Goal: Task Accomplishment & Management: Use online tool/utility

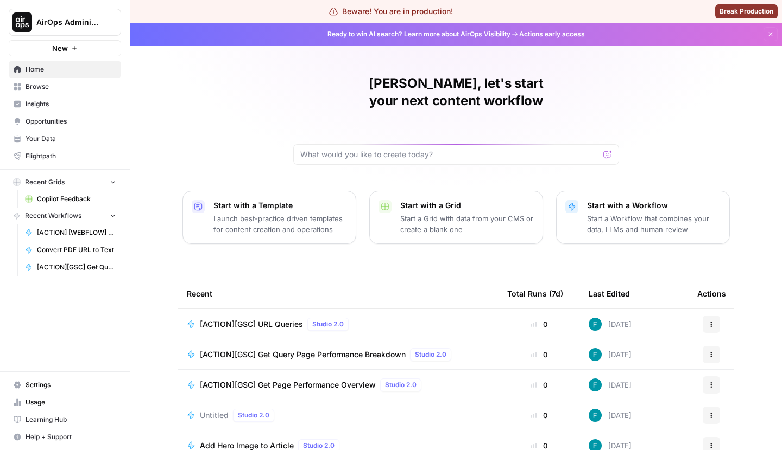
click at [88, 26] on span "AirOps Administrative" at bounding box center [69, 22] width 66 height 11
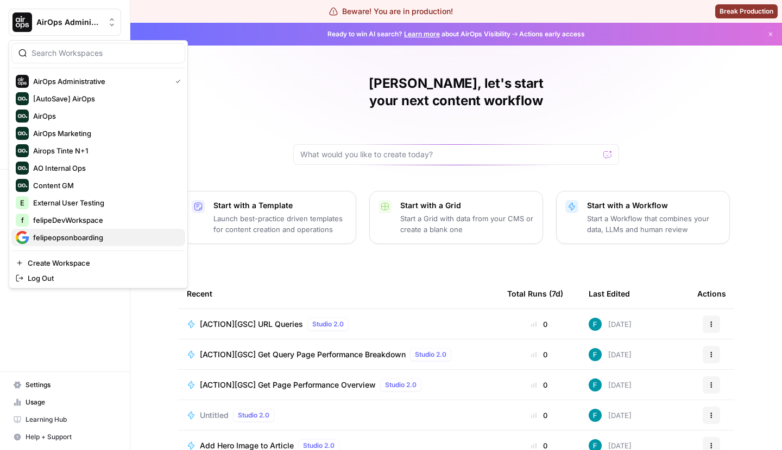
click at [81, 232] on span "felipeopsonboarding" at bounding box center [104, 237] width 143 height 11
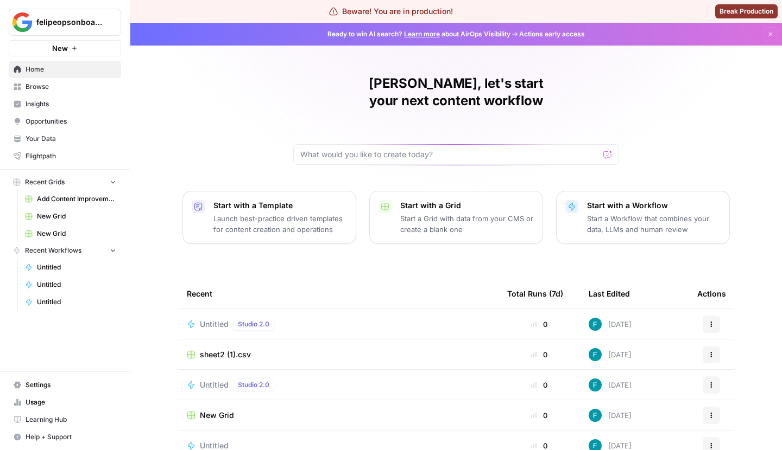
click at [54, 384] on span "Settings" at bounding box center [71, 385] width 91 height 10
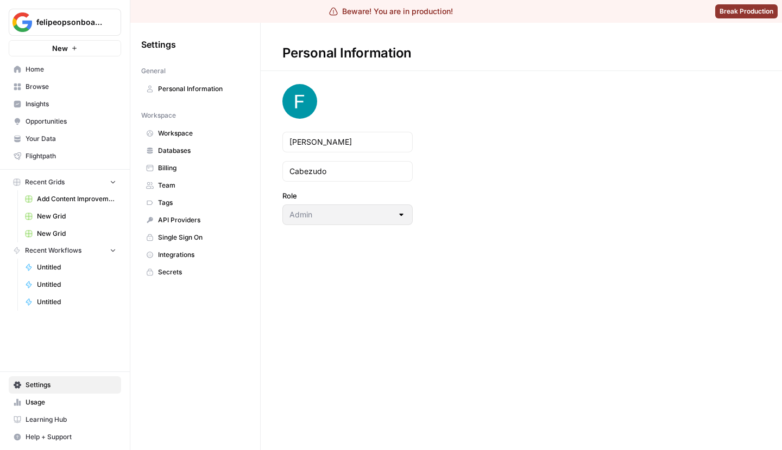
click at [169, 138] on link "Workspace" at bounding box center [195, 133] width 108 height 17
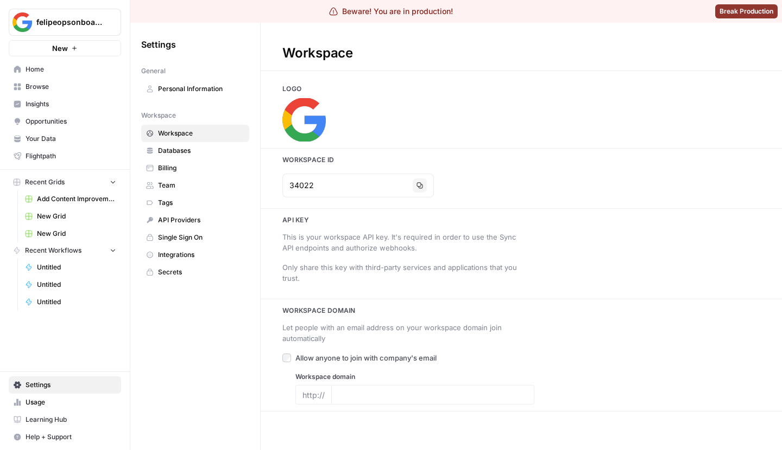
type input "google.com"
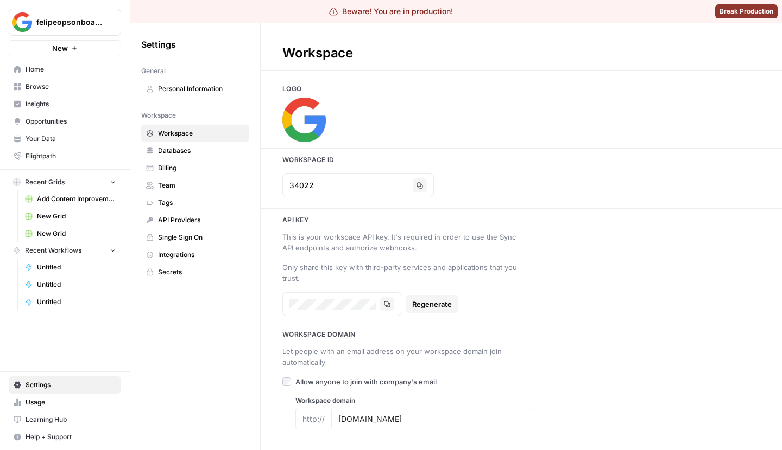
click at [388, 177] on div "34022 Copy" at bounding box center [357, 186] width 151 height 24
click at [416, 183] on icon "button" at bounding box center [419, 185] width 7 height 7
click at [48, 69] on span "Home" at bounding box center [71, 70] width 91 height 10
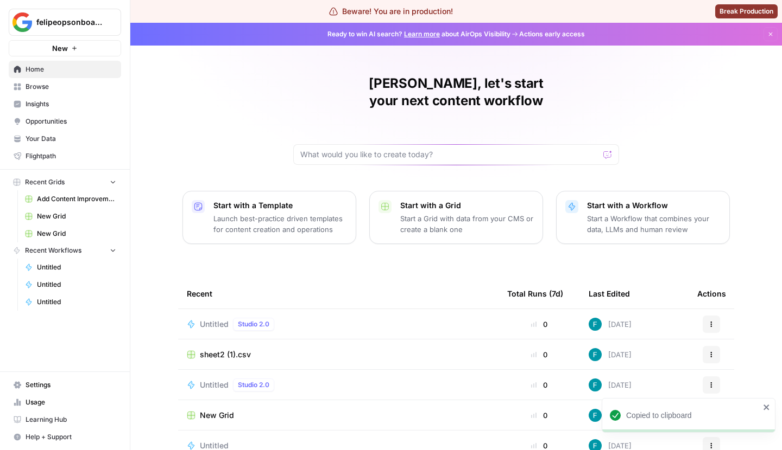
click at [433, 200] on div "Start with a Grid Start a Grid with data from your CMS or create a blank one" at bounding box center [467, 217] width 134 height 35
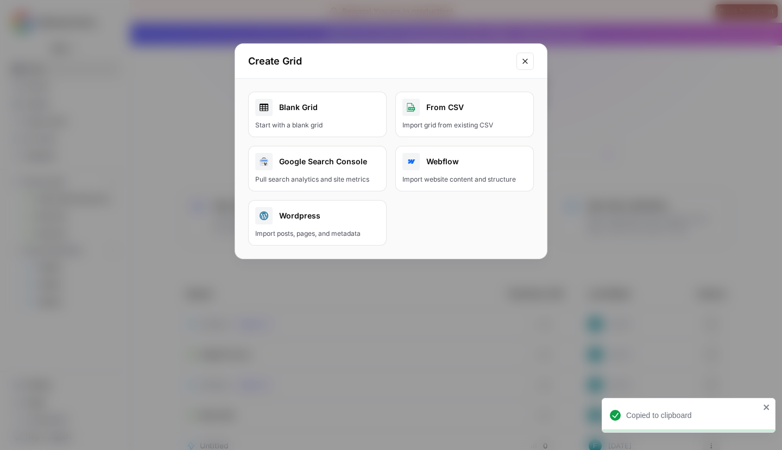
click at [315, 121] on div "Start with a blank grid" at bounding box center [317, 125] width 124 height 10
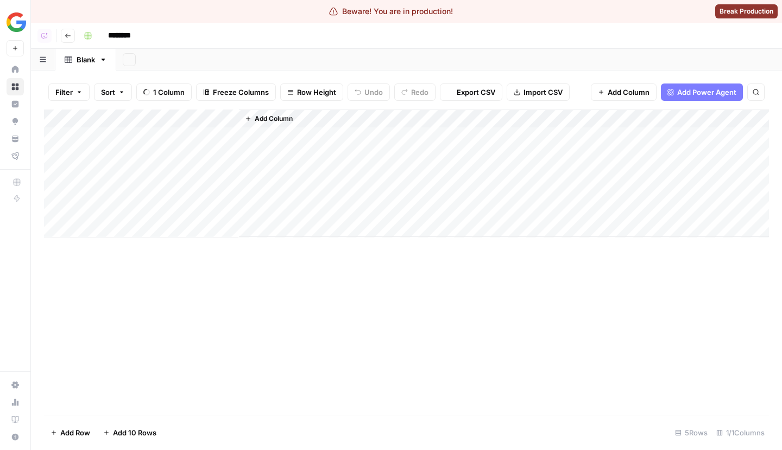
click at [239, 237] on div "Add Column" at bounding box center [504, 174] width 530 height 128
click at [266, 119] on span "Add Column" at bounding box center [274, 119] width 38 height 10
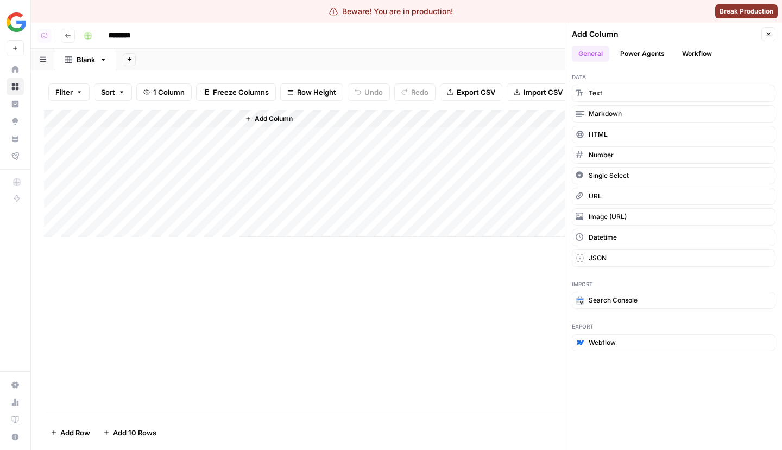
click at [437, 34] on div "********" at bounding box center [424, 35] width 691 height 17
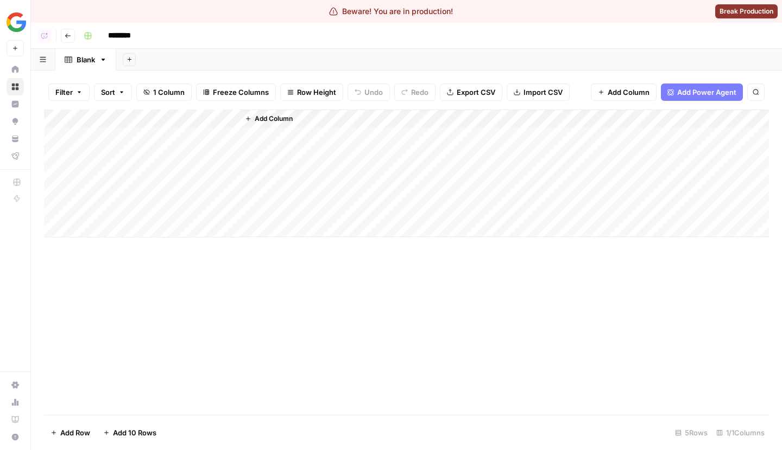
click at [275, 118] on span "Add Column" at bounding box center [274, 119] width 38 height 10
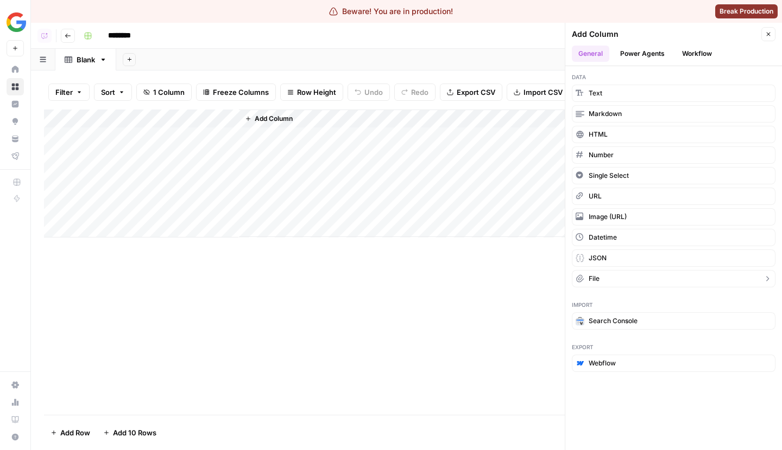
click at [610, 274] on button "File" at bounding box center [674, 278] width 204 height 17
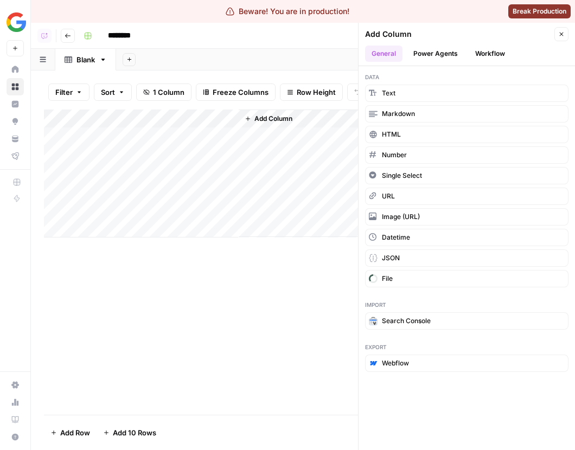
click at [561, 36] on icon "button" at bounding box center [562, 34] width 7 height 7
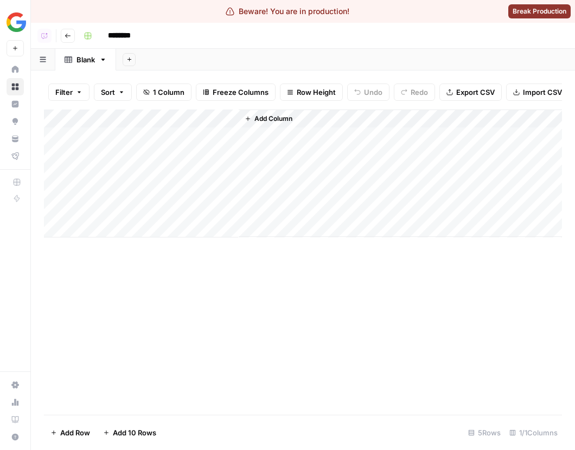
click at [272, 122] on span "Add Column" at bounding box center [274, 119] width 38 height 10
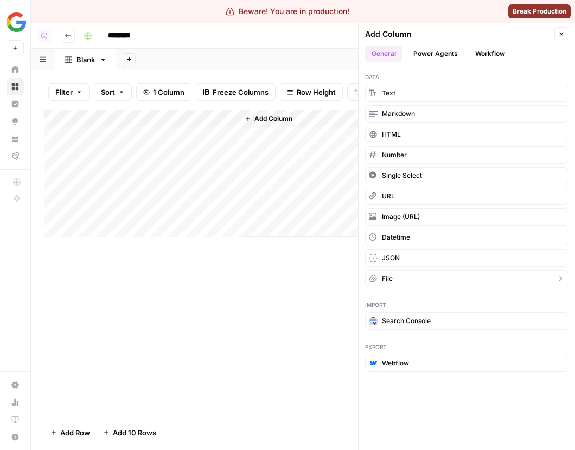
click at [402, 270] on button "File" at bounding box center [467, 278] width 204 height 17
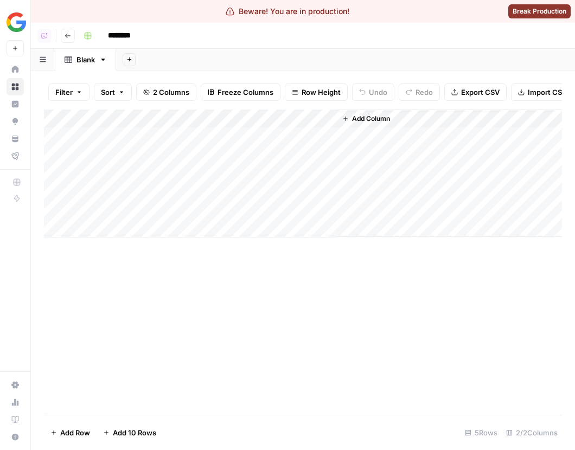
click at [447, 343] on div "Add Column" at bounding box center [303, 263] width 518 height 306
type input "********"
click at [288, 134] on div "Add Column" at bounding box center [303, 174] width 518 height 128
click at [327, 136] on div "Add Column" at bounding box center [303, 174] width 518 height 128
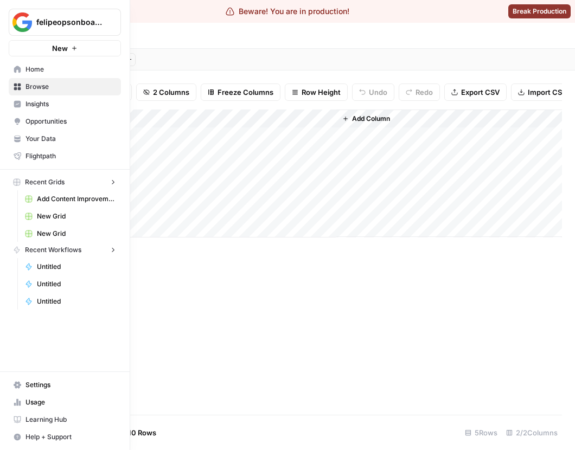
click at [14, 21] on img "Workspace: felipeopsonboarding" at bounding box center [22, 22] width 20 height 20
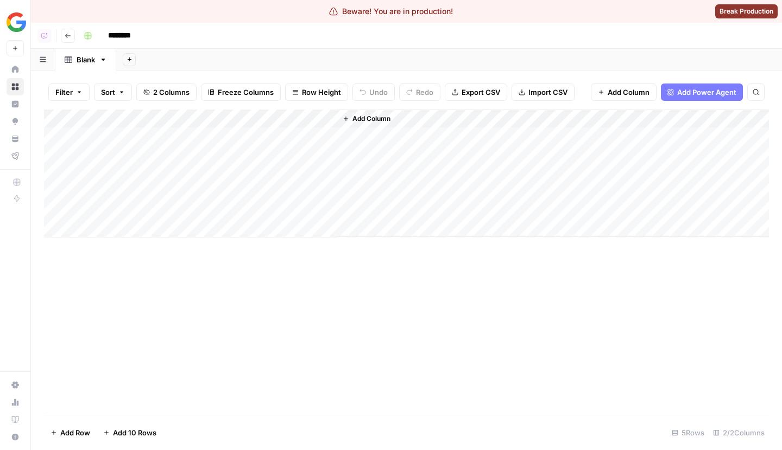
click at [575, 90] on span "Add Column" at bounding box center [628, 92] width 42 height 11
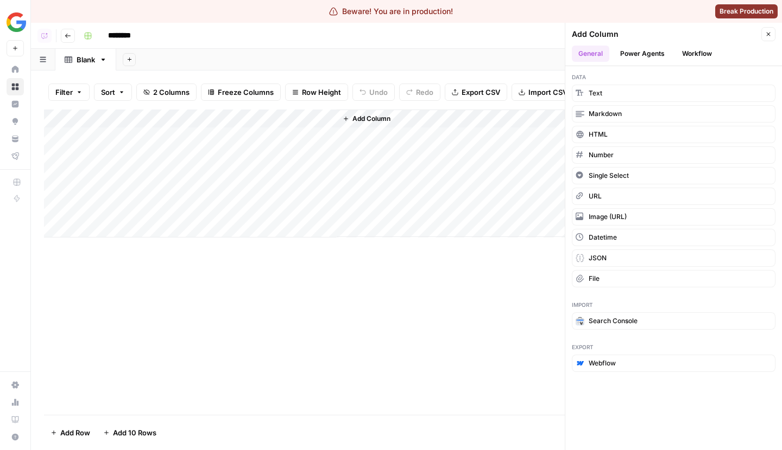
click at [9, 17] on img "Workspace: felipeopsonboarding" at bounding box center [17, 22] width 20 height 20
click at [438, 281] on div "Add Column" at bounding box center [406, 263] width 725 height 306
click at [420, 313] on div "Add Column" at bounding box center [406, 263] width 725 height 306
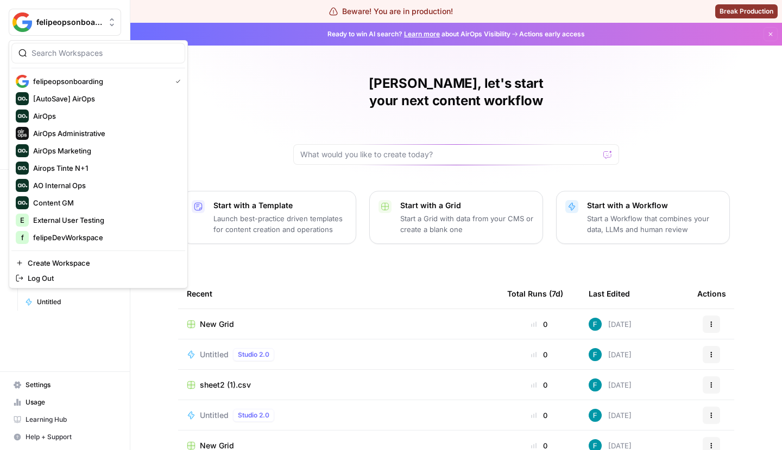
click at [81, 29] on button "felipeopsonboarding" at bounding box center [65, 22] width 112 height 27
click at [82, 180] on span "AO Internal Ops" at bounding box center [104, 185] width 143 height 11
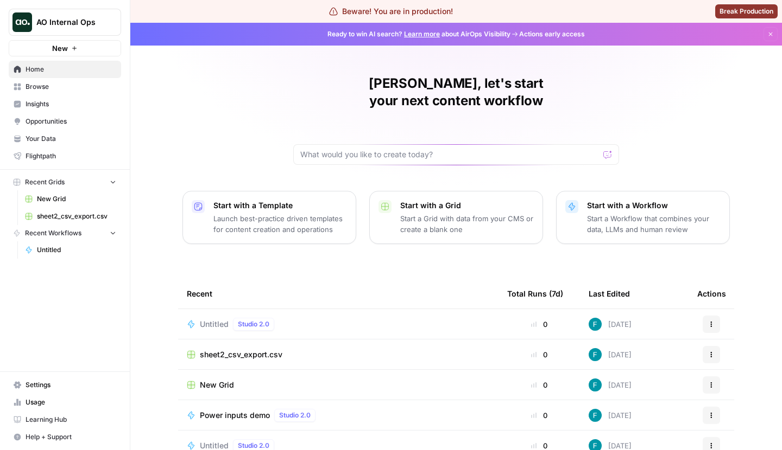
click at [58, 381] on span "Settings" at bounding box center [71, 385] width 91 height 10
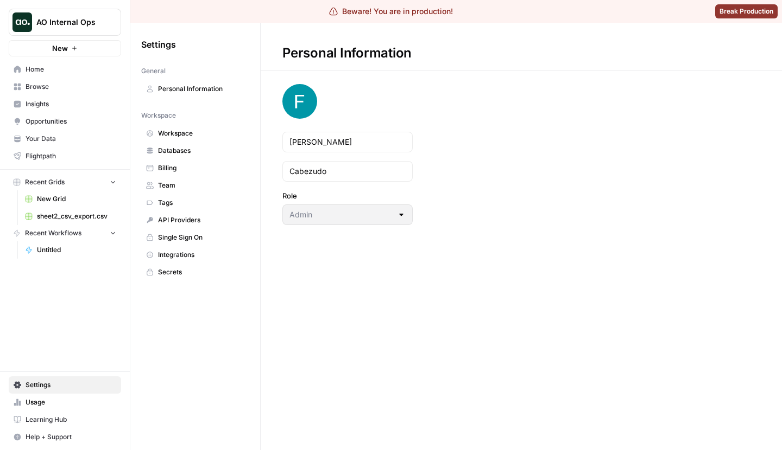
click at [193, 142] on link "Databases" at bounding box center [195, 150] width 108 height 17
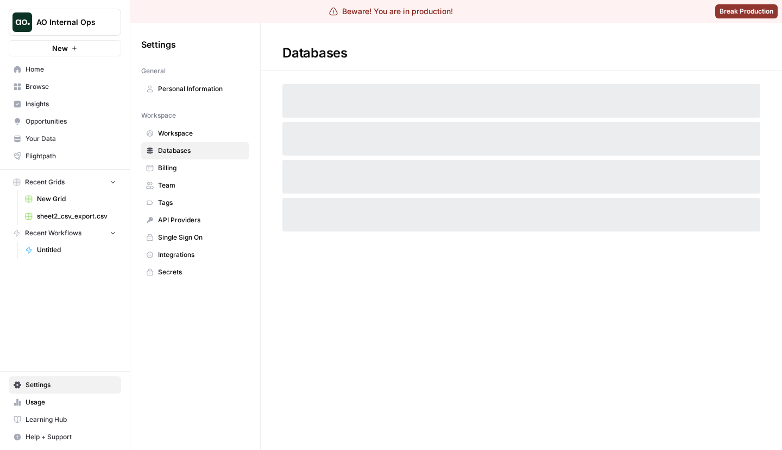
click at [195, 129] on span "Workspace" at bounding box center [201, 134] width 86 height 10
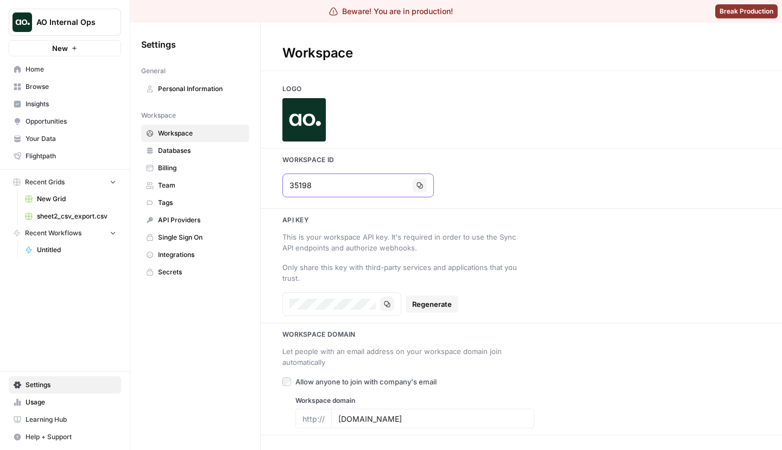
click at [416, 184] on icon "button" at bounding box center [419, 185] width 7 height 7
click at [81, 25] on span "AO Internal Ops" at bounding box center [69, 22] width 66 height 11
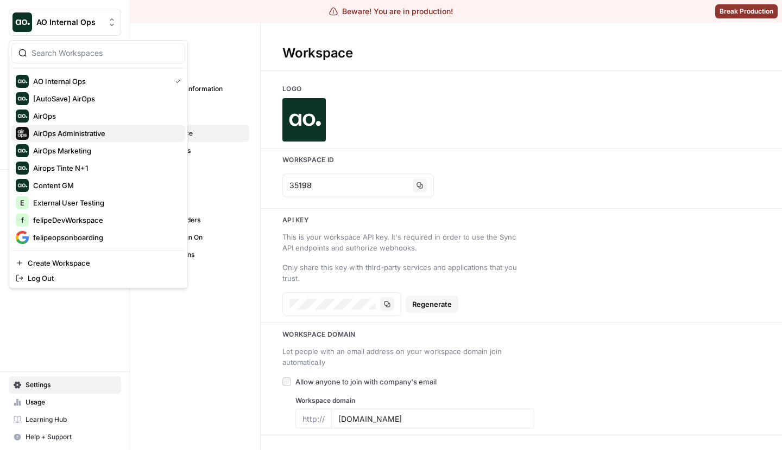
click at [123, 130] on span "AirOps Administrative" at bounding box center [104, 133] width 143 height 11
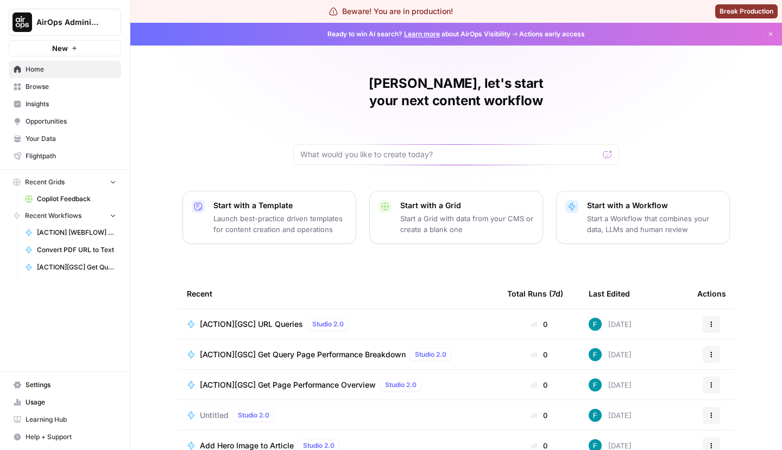
click at [43, 385] on span "Settings" at bounding box center [71, 385] width 91 height 10
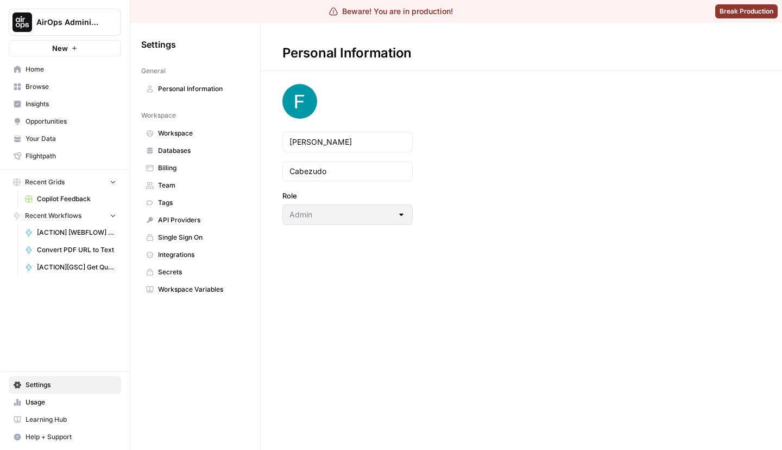
click at [190, 129] on span "Workspace" at bounding box center [201, 134] width 86 height 10
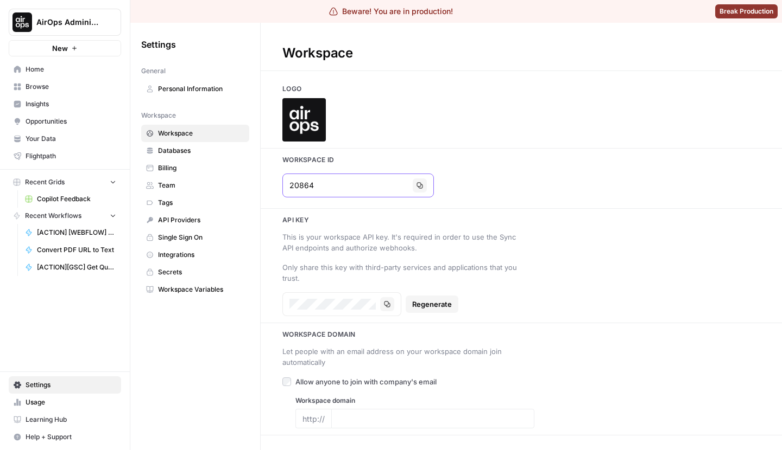
click at [413, 188] on button "Copy" at bounding box center [420, 186] width 14 height 14
